Goal: Find specific page/section: Find specific page/section

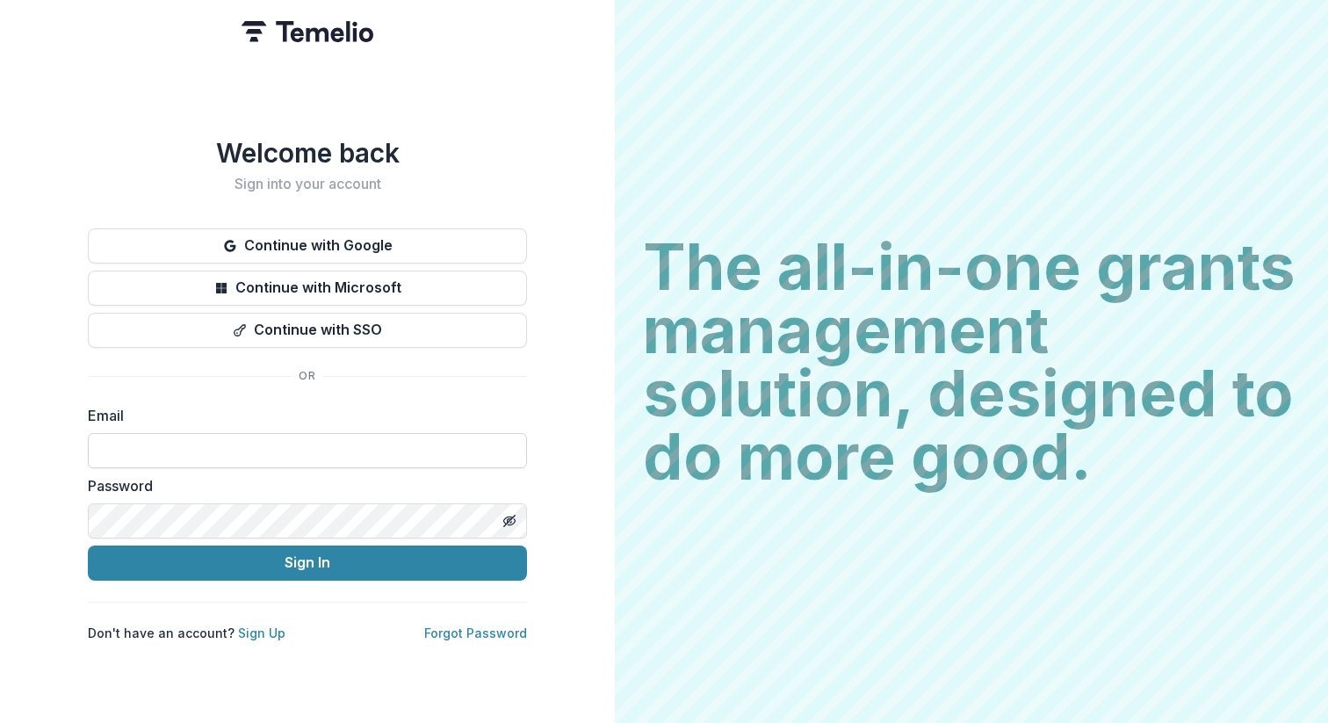
click at [339, 439] on input at bounding box center [307, 450] width 439 height 35
type input "**********"
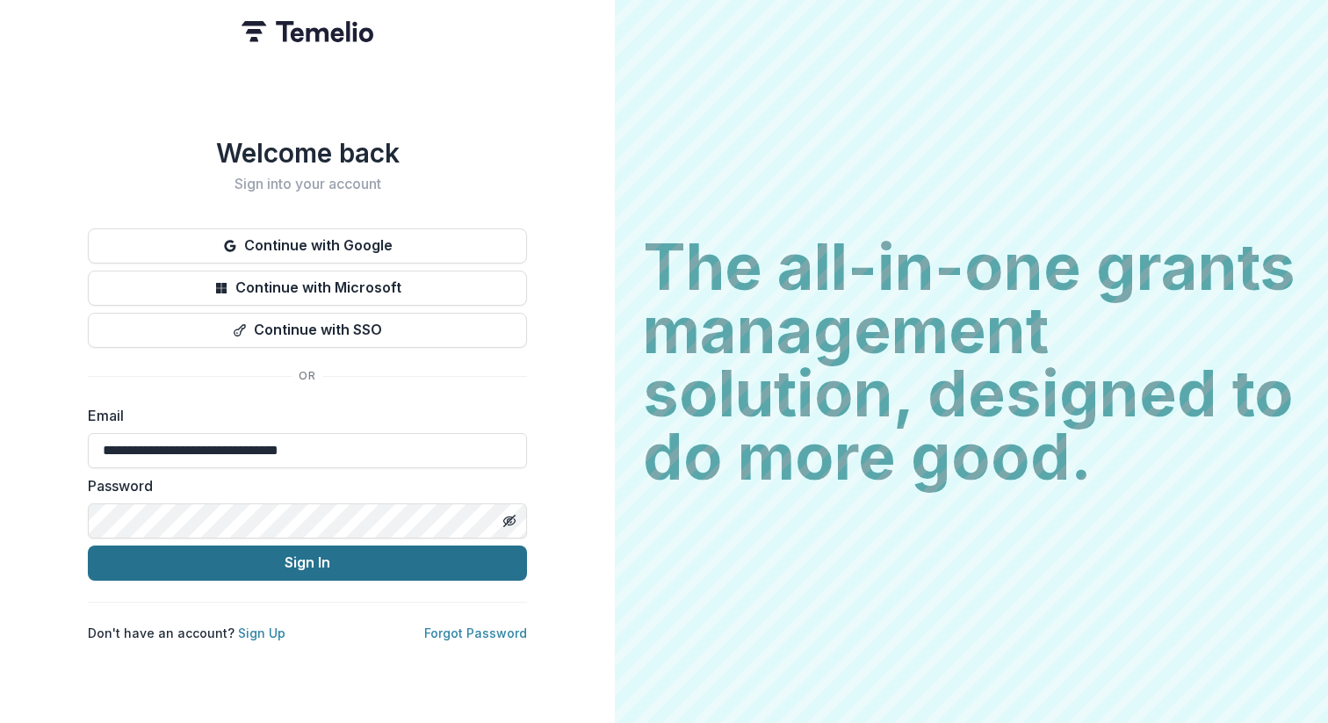
click at [344, 555] on button "Sign In" at bounding box center [307, 563] width 439 height 35
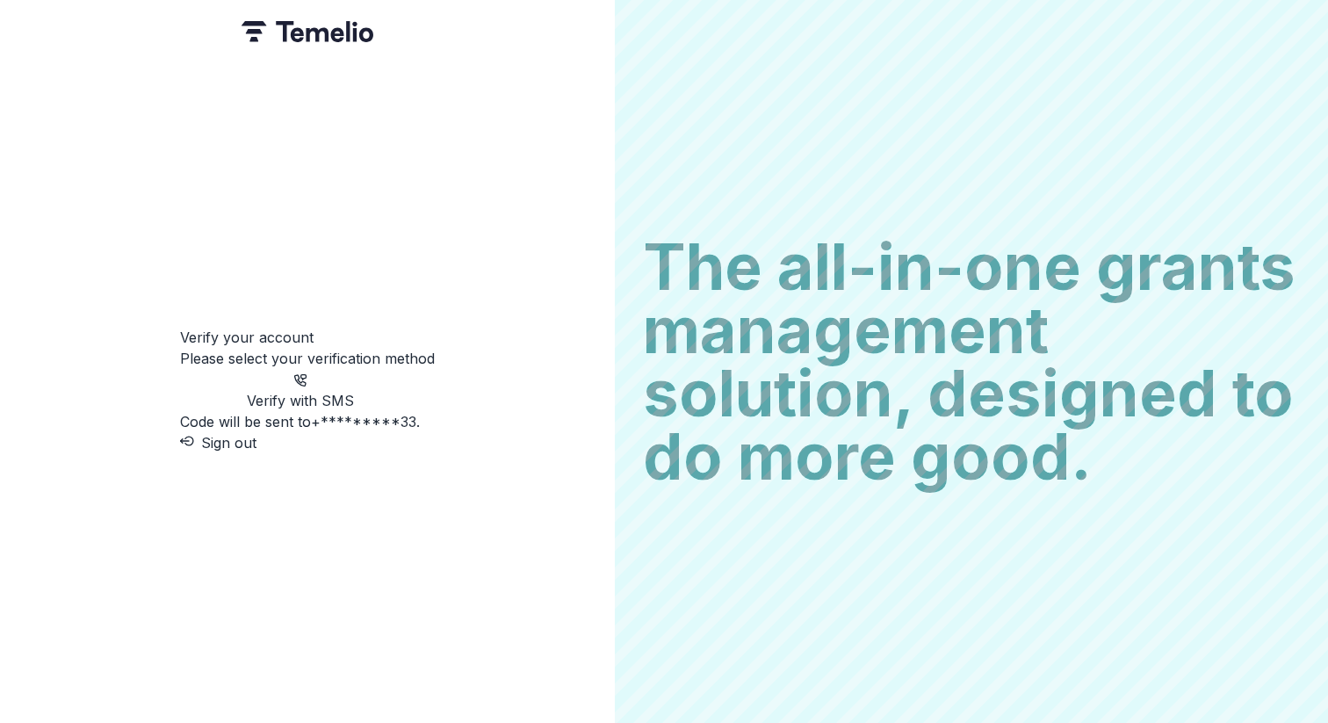
click at [338, 411] on p "Code will be sent to +*********33 ." at bounding box center [300, 421] width 240 height 21
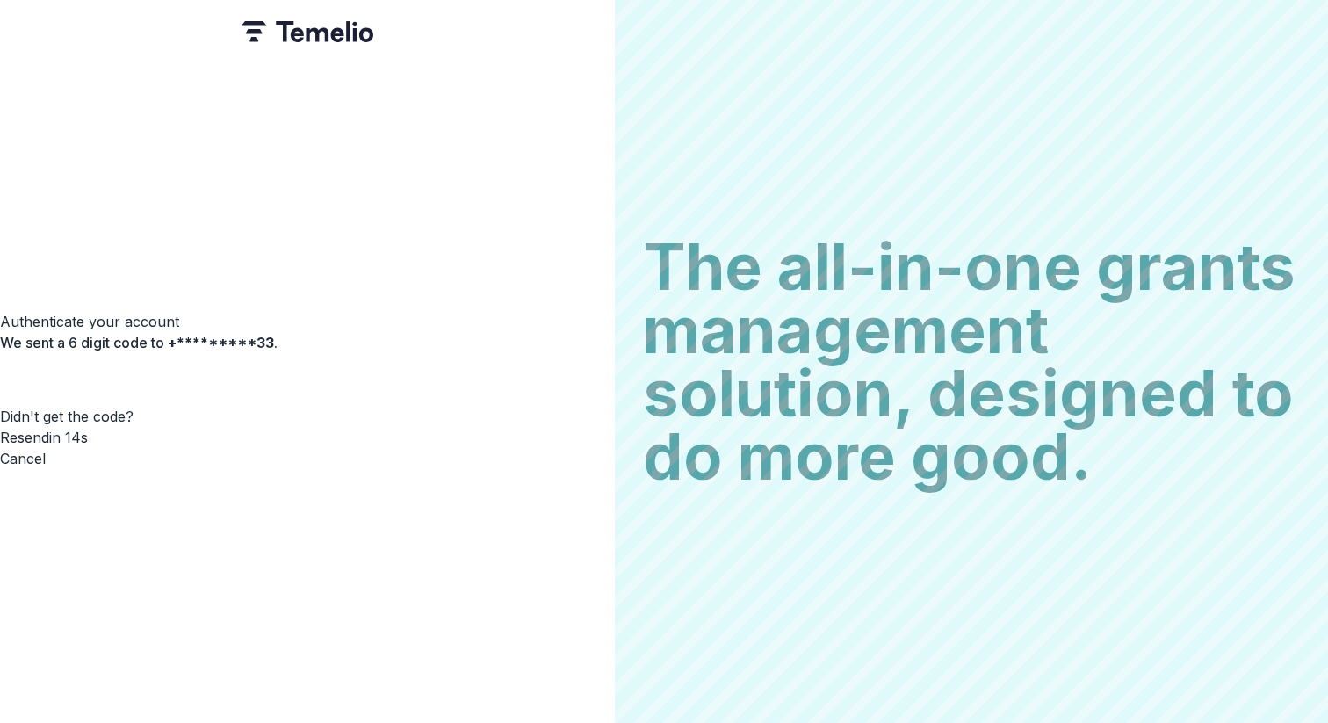
type input "*"
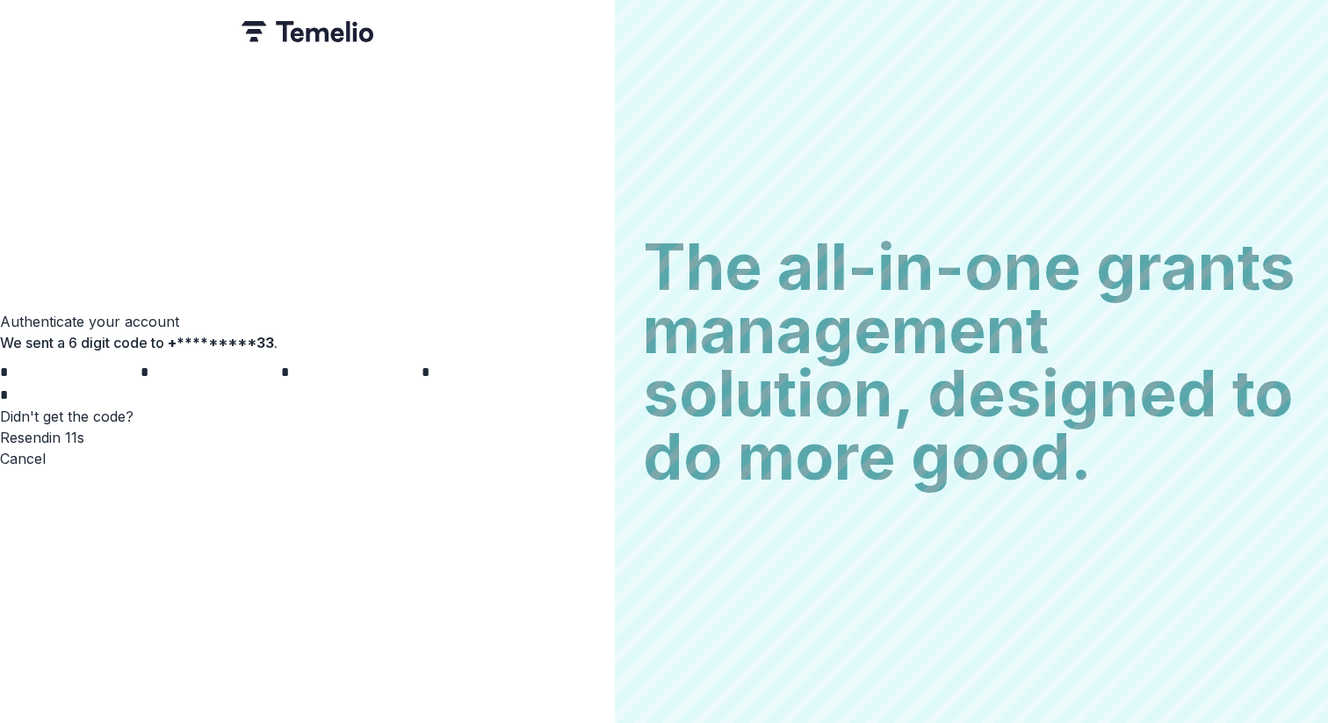
type input "*"
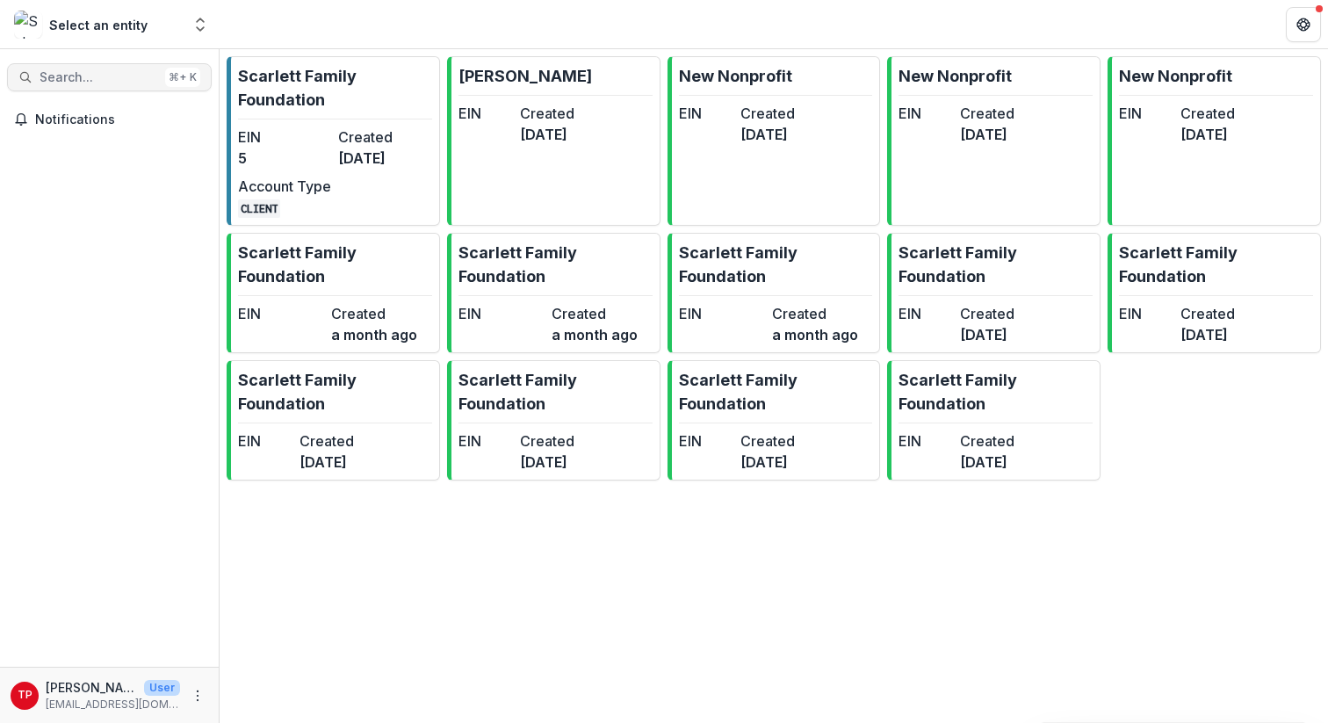
click at [140, 68] on button "Search... ⌘ + K" at bounding box center [109, 77] width 205 height 28
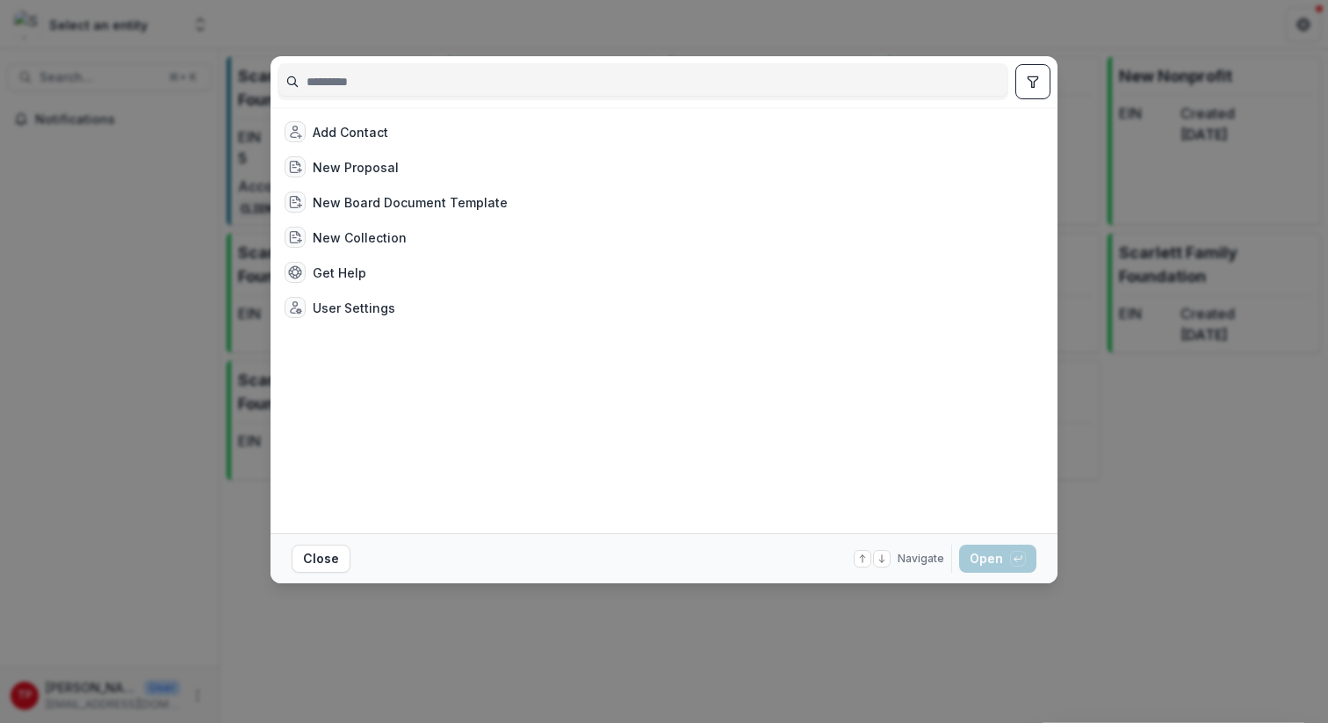
click at [732, 22] on div "Add Contact New Proposal New Board Document Template New Collection Get Help Us…" at bounding box center [664, 361] width 1328 height 723
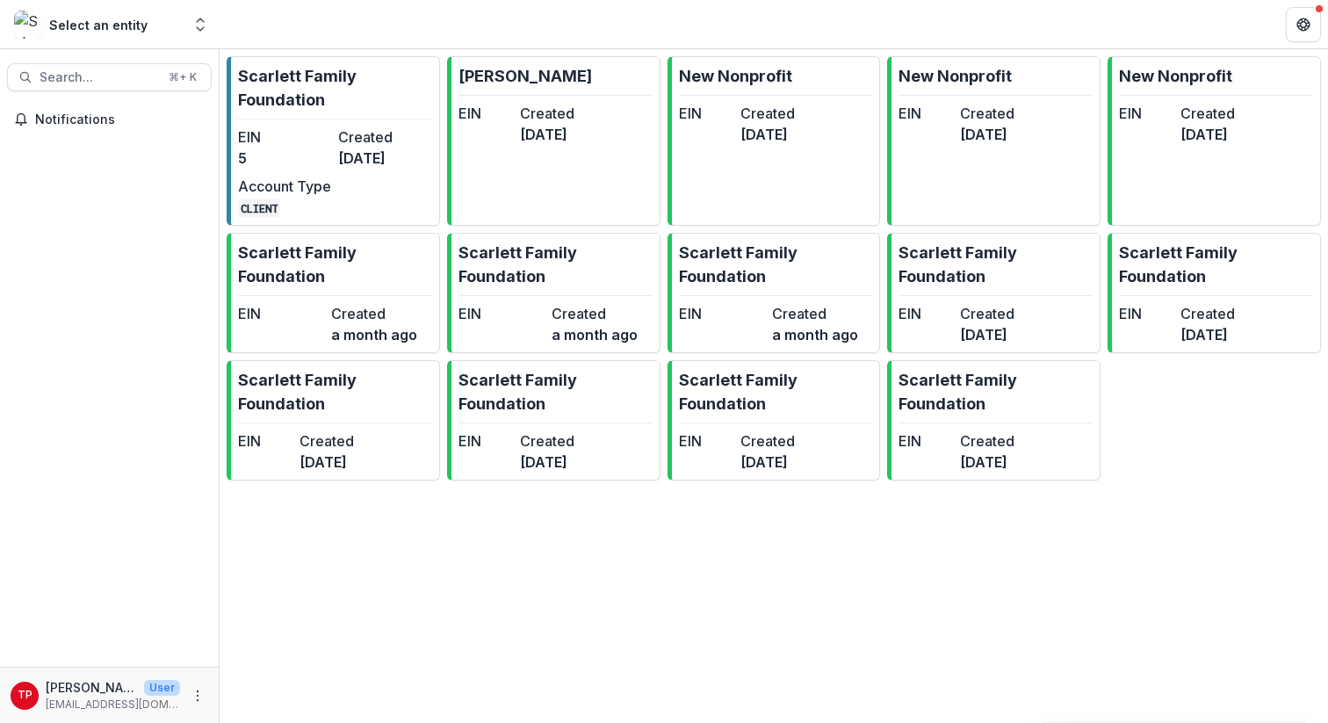
click at [102, 25] on div "Select an entity" at bounding box center [98, 25] width 98 height 18
click at [102, 26] on div "Select an entity" at bounding box center [98, 25] width 98 height 18
click at [196, 28] on icon "Open entity switcher" at bounding box center [201, 25] width 18 height 18
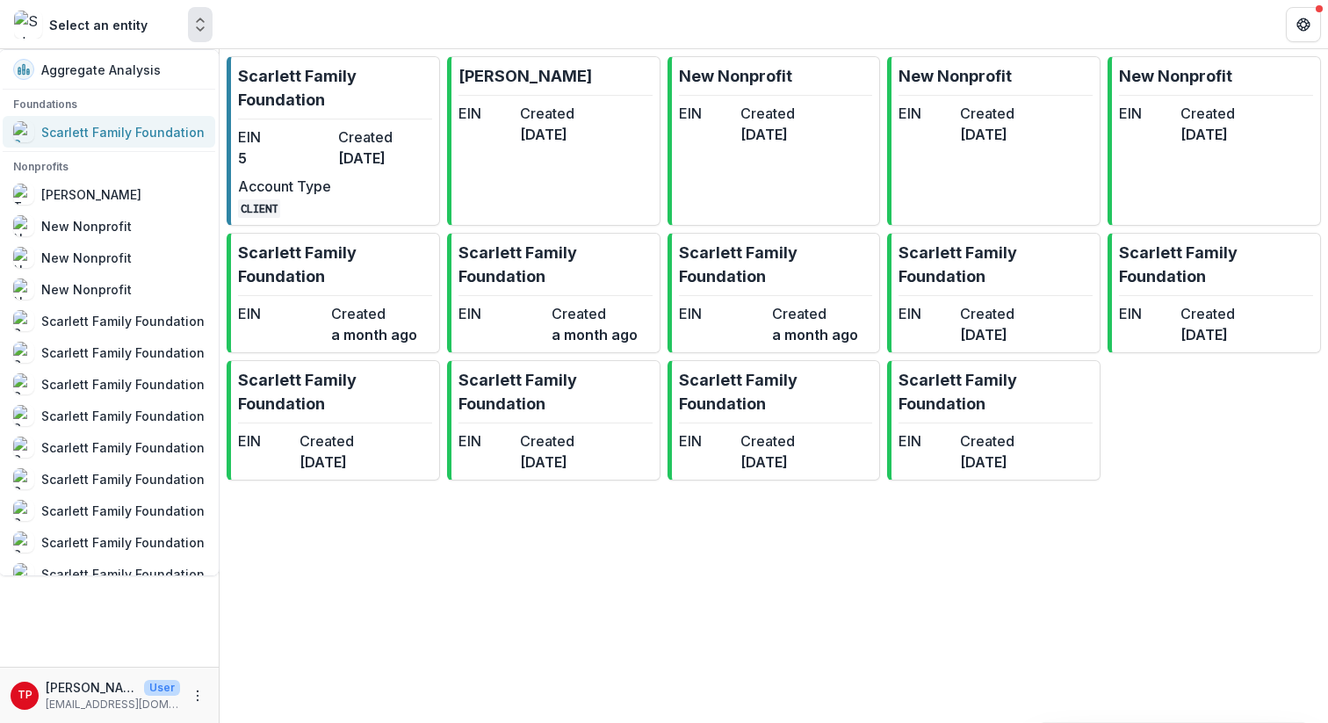
click at [121, 128] on div "Scarlett Family Foundation" at bounding box center [122, 132] width 163 height 18
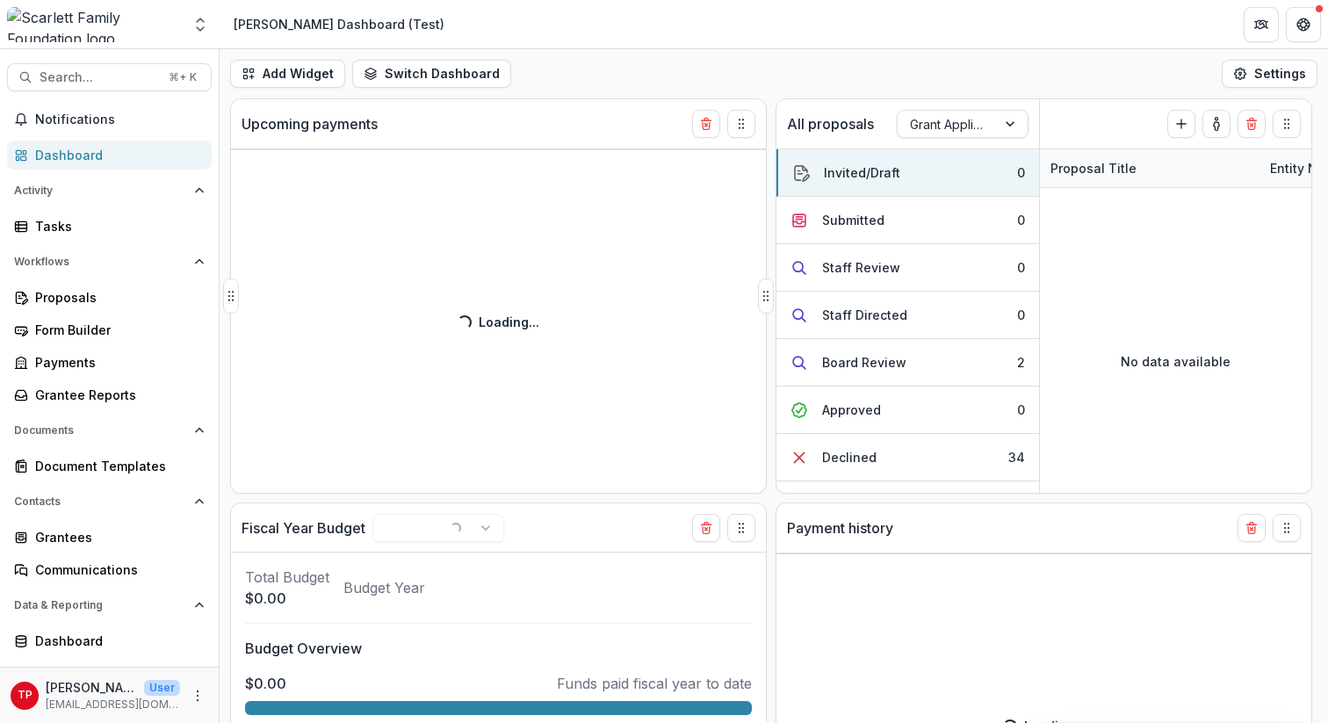
select select "**********"
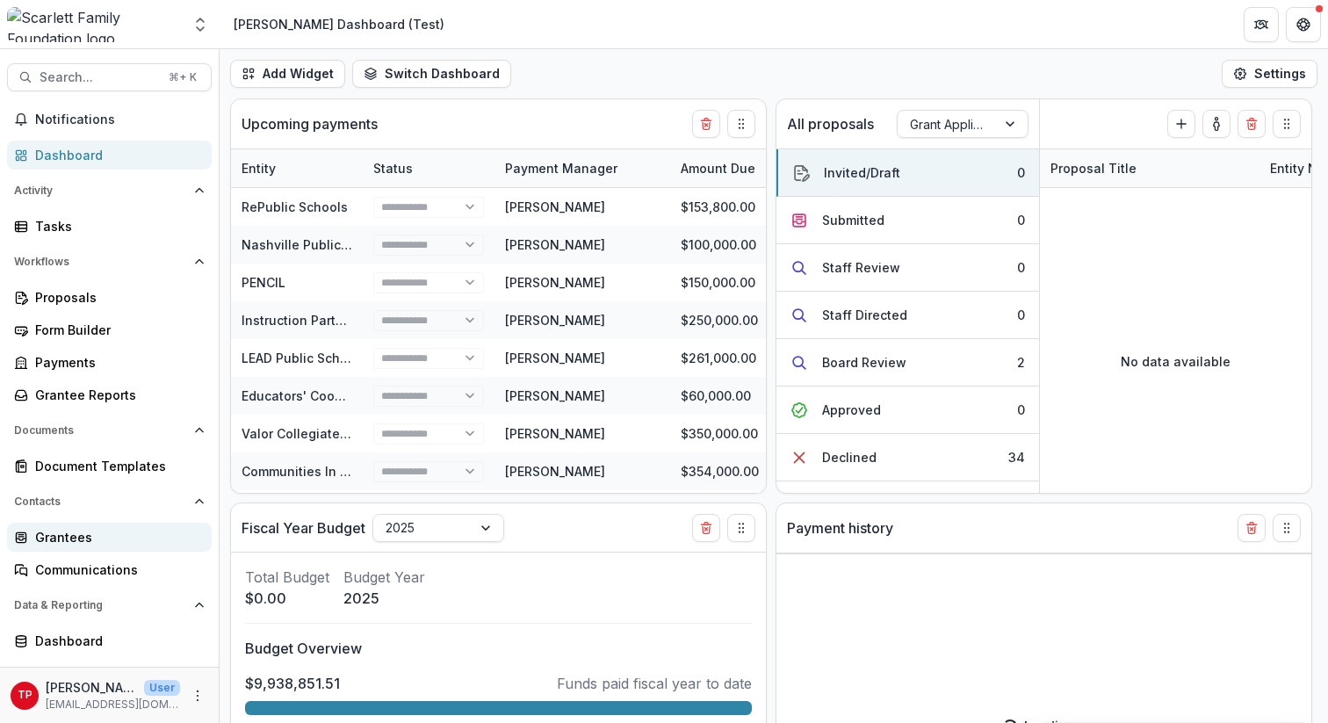
click at [62, 539] on div "Grantees" at bounding box center [116, 537] width 163 height 18
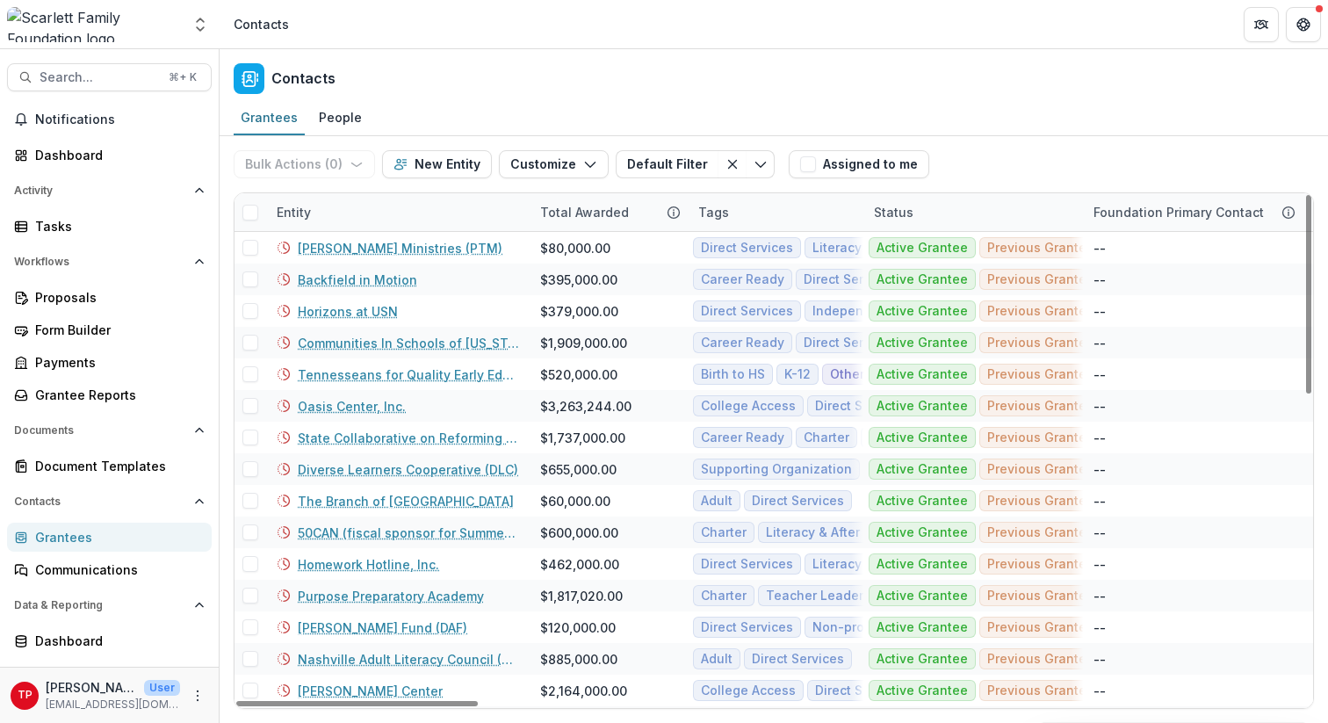
click at [345, 218] on div "Entity" at bounding box center [398, 212] width 264 height 38
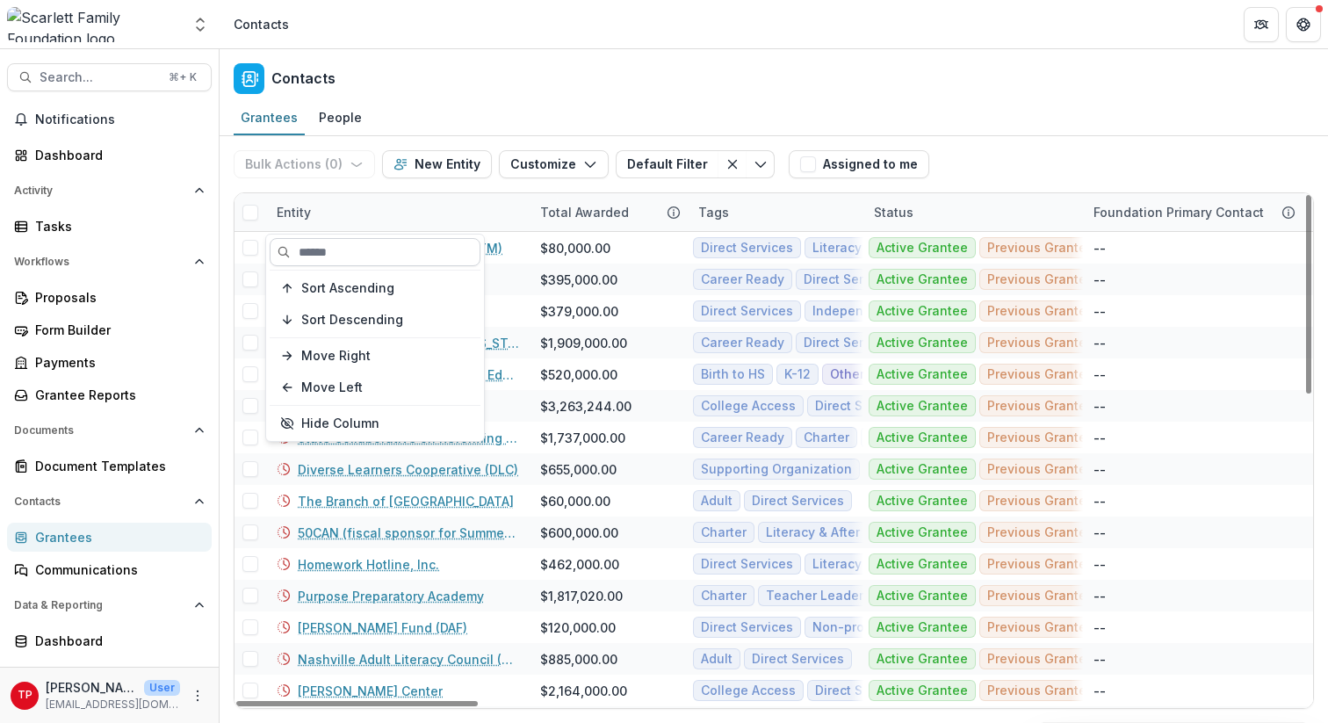
click at [349, 254] on input at bounding box center [375, 252] width 211 height 28
type input "*"
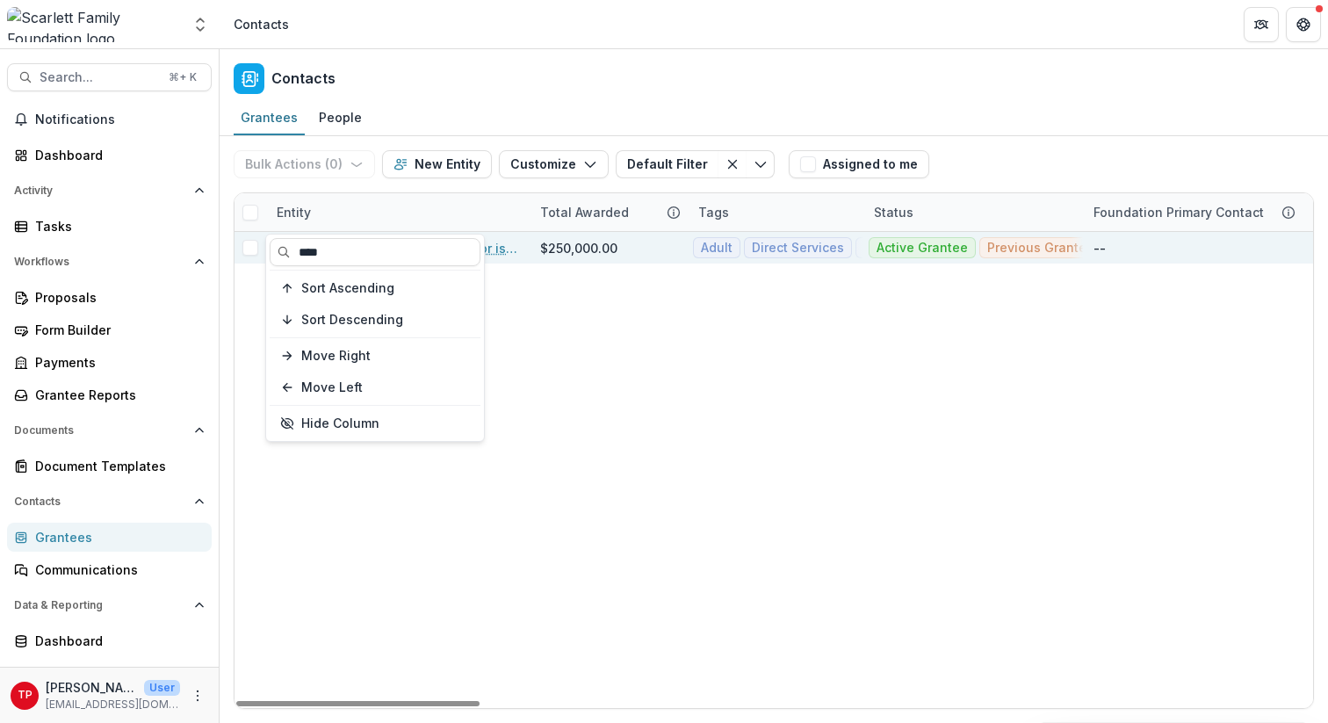
type input "****"
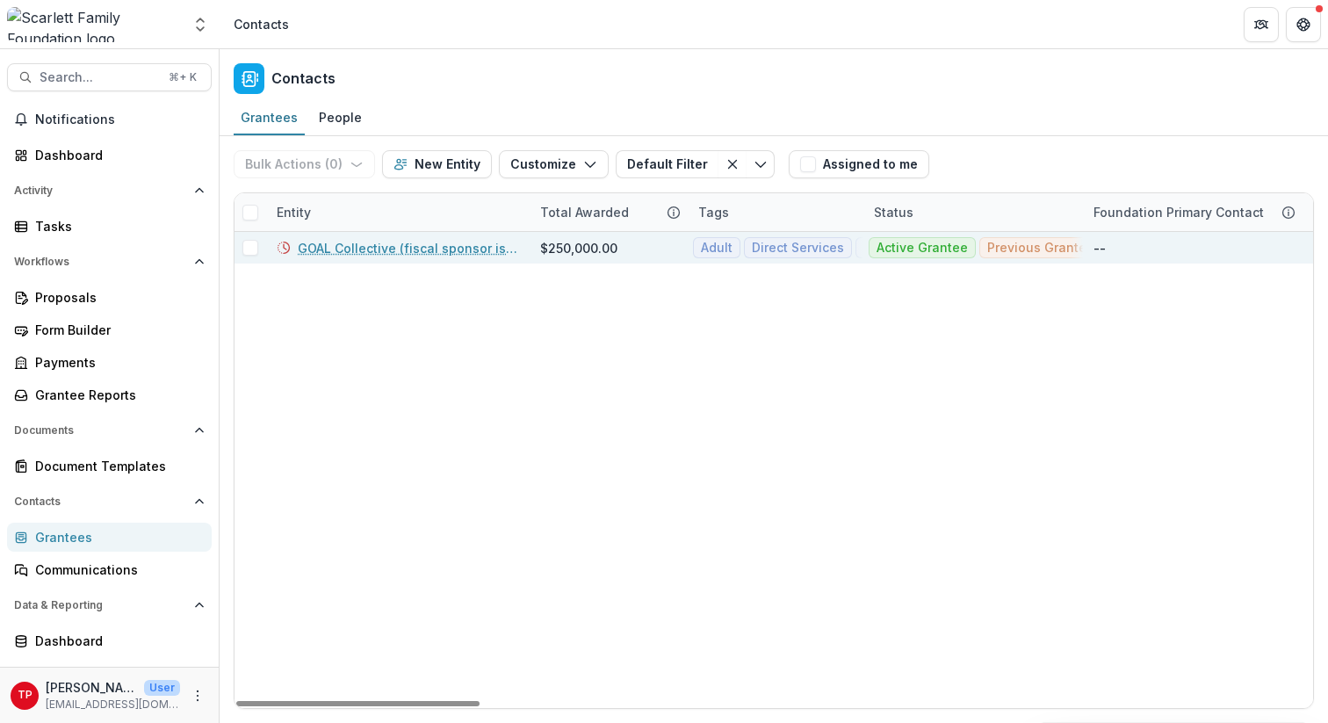
click at [527, 247] on div "GOAL Collective (fiscal sponsor is TCASN)" at bounding box center [398, 248] width 264 height 32
click at [401, 249] on link "GOAL Collective (fiscal sponsor is TCASN)" at bounding box center [408, 248] width 221 height 18
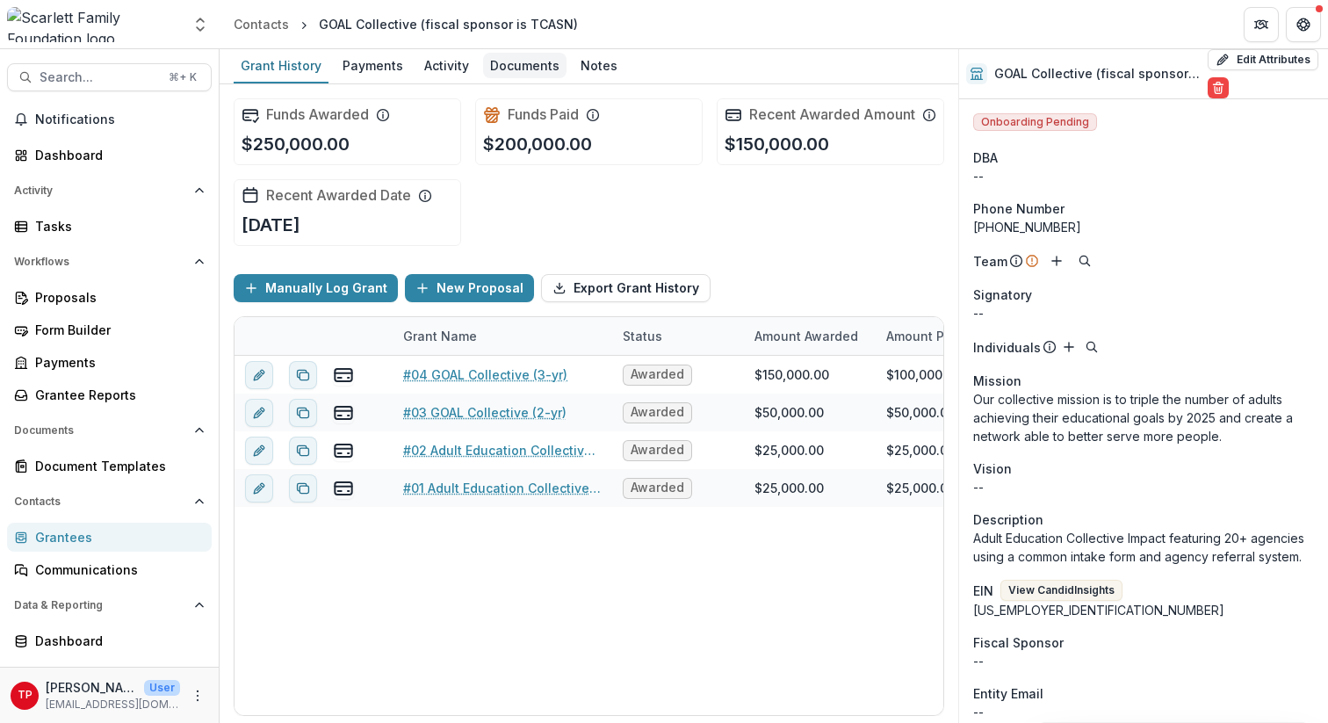
click at [524, 65] on div "Documents" at bounding box center [524, 65] width 83 height 25
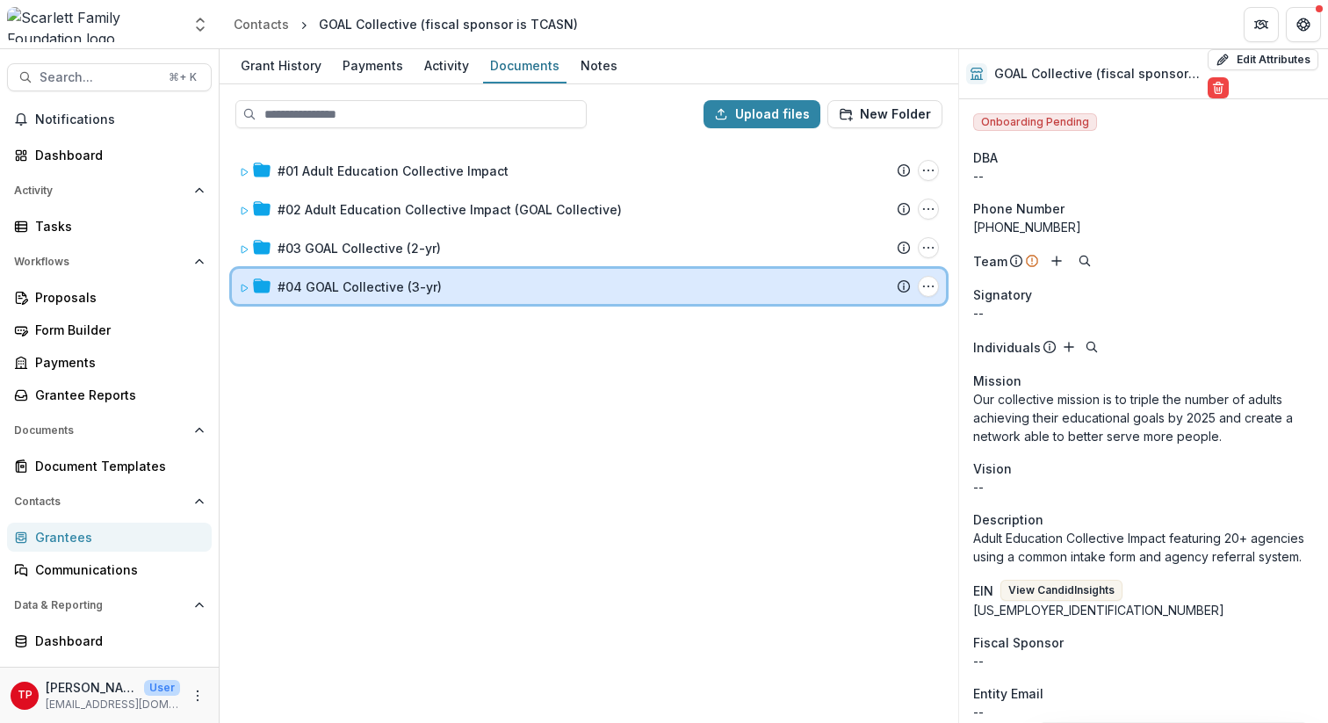
click at [244, 284] on icon at bounding box center [244, 288] width 11 height 11
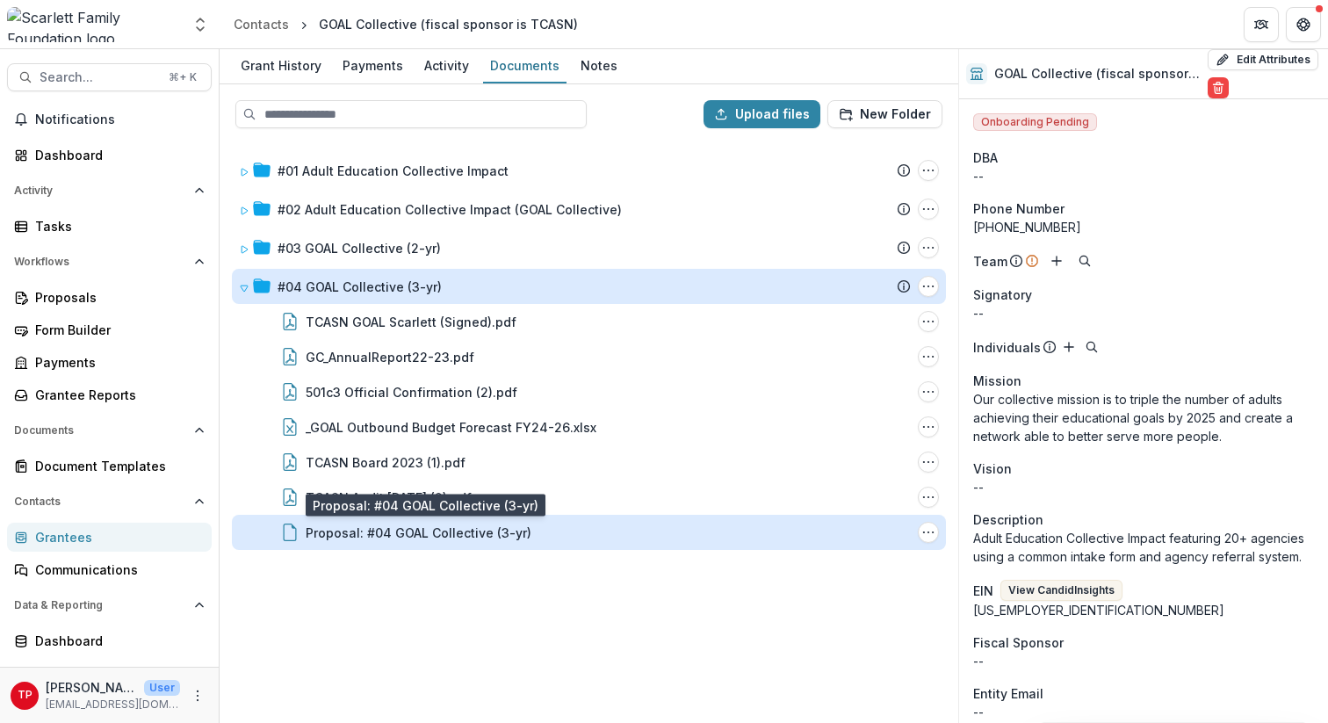
click at [407, 527] on div "Proposal: #04 GOAL Collective (3-yr)" at bounding box center [419, 533] width 226 height 18
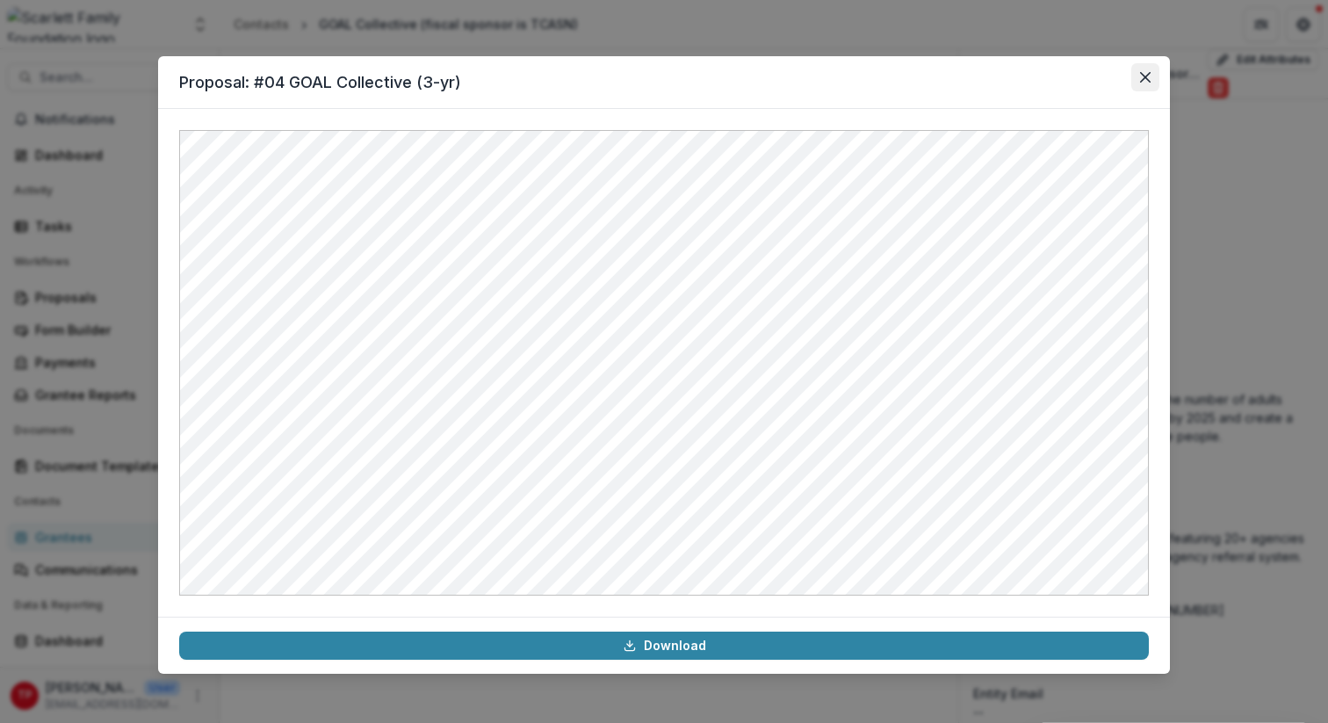
click at [1147, 69] on button "Close" at bounding box center [1145, 77] width 28 height 28
